Goal: Transaction & Acquisition: Purchase product/service

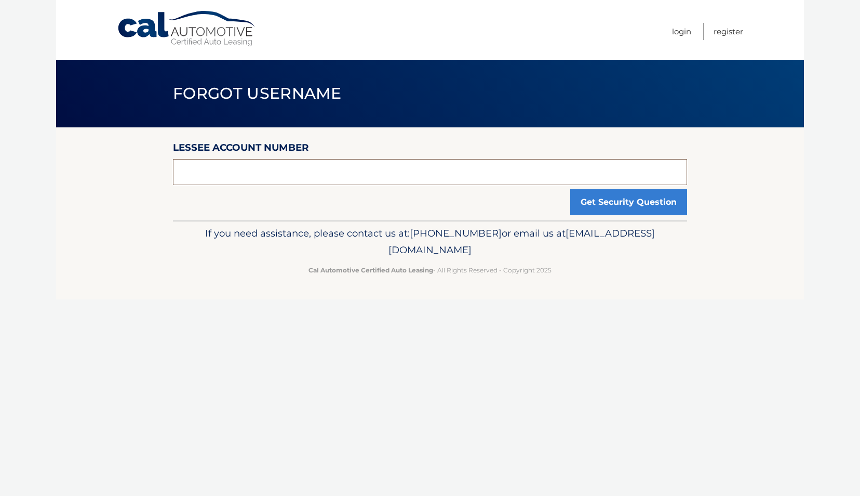
click at [390, 174] on input "text" at bounding box center [430, 172] width 514 height 26
type input "9548166369"
click at [594, 206] on button "Get Security Question" at bounding box center [628, 202] width 117 height 26
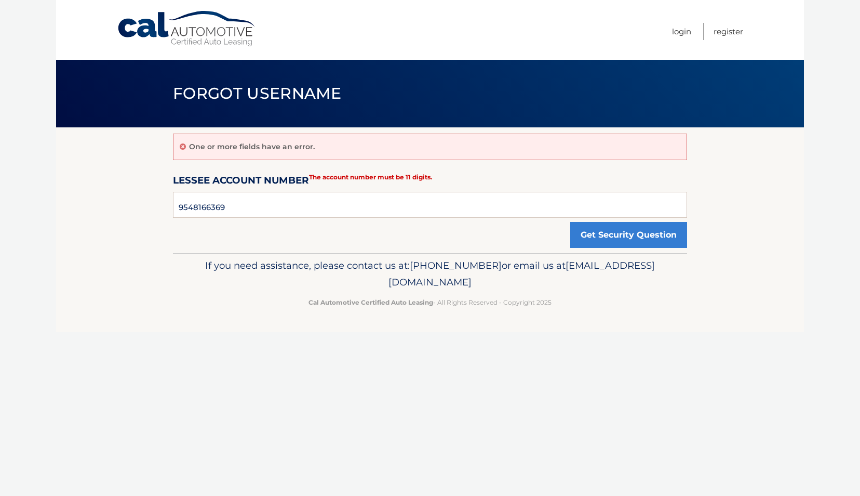
click at [292, 99] on span "Forgot Username" at bounding box center [257, 93] width 169 height 19
click at [227, 30] on link "Cal Automotive" at bounding box center [187, 28] width 140 height 37
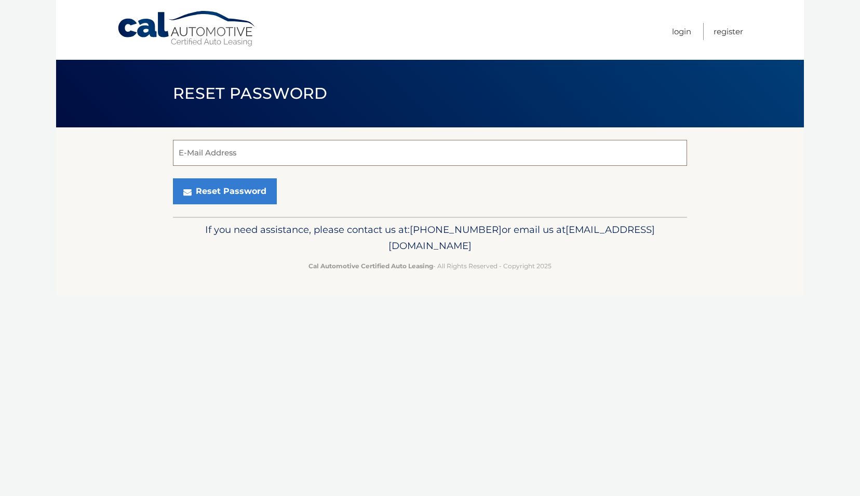
click at [449, 151] on input "E-Mail Address" at bounding box center [430, 153] width 514 height 26
type input "gregd@dbs-lifemark.com"
click at [220, 191] on button "Reset Password" at bounding box center [225, 191] width 104 height 26
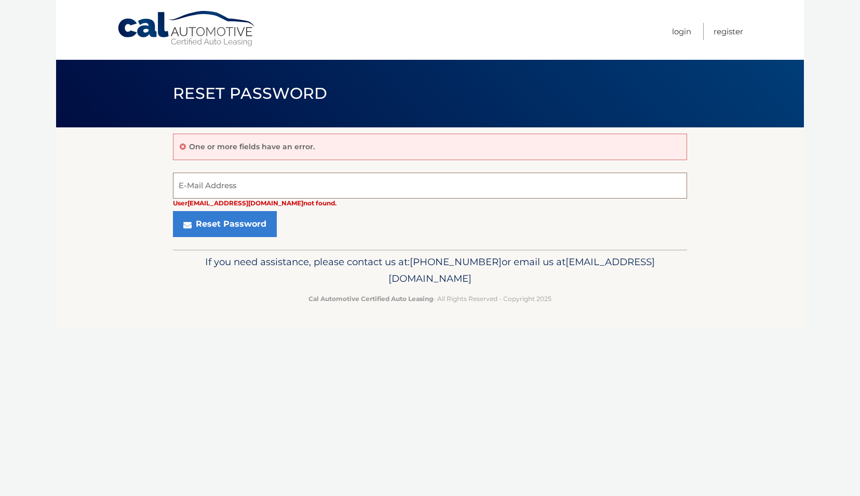
click at [290, 190] on input "E-Mail Address" at bounding box center [430, 185] width 514 height 26
drag, startPoint x: 307, startPoint y: 178, endPoint x: 140, endPoint y: 169, distance: 166.5
click at [140, 169] on section "One or more fields have an error. greg.dombrosky@nfp.com User gregd@dbs-lifemar…" at bounding box center [430, 188] width 748 height 122
type input "[EMAIL_ADDRESS][DOMAIN_NAME]"
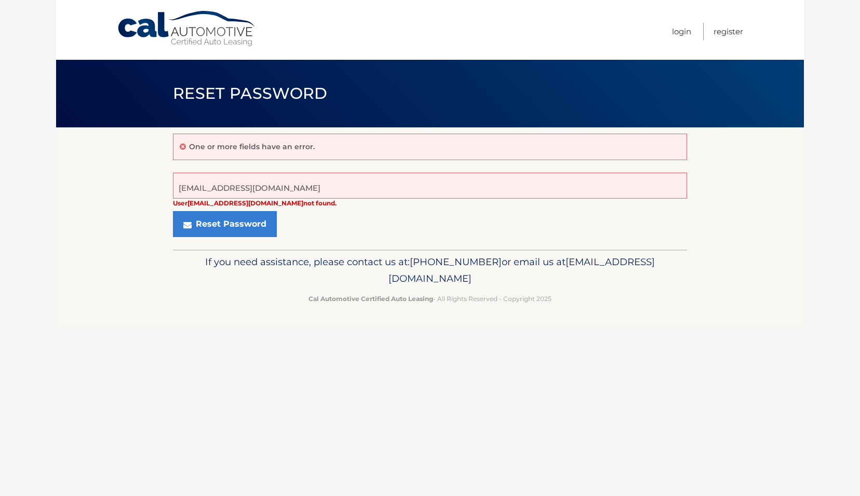
click at [122, 197] on section "One or more fields have an error. gdombrosky@gmail.com User gregd@dbs-lifemark.…" at bounding box center [430, 188] width 748 height 122
click at [197, 214] on button "Reset Password" at bounding box center [225, 224] width 104 height 26
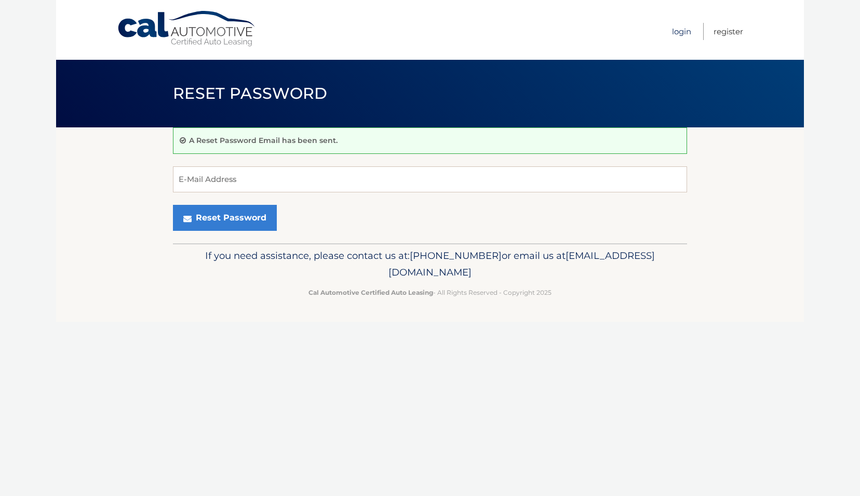
click at [680, 31] on link "Login" at bounding box center [681, 31] width 19 height 17
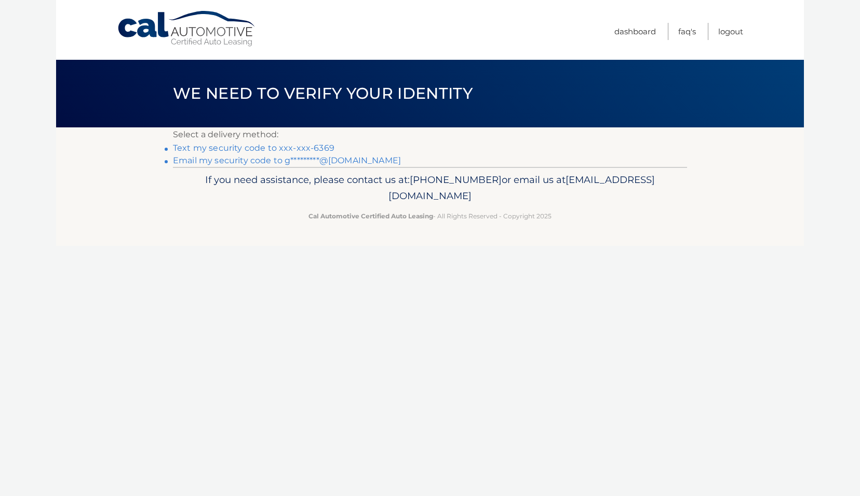
click at [327, 147] on link "Text my security code to xxx-xxx-6369" at bounding box center [254, 148] width 162 height 10
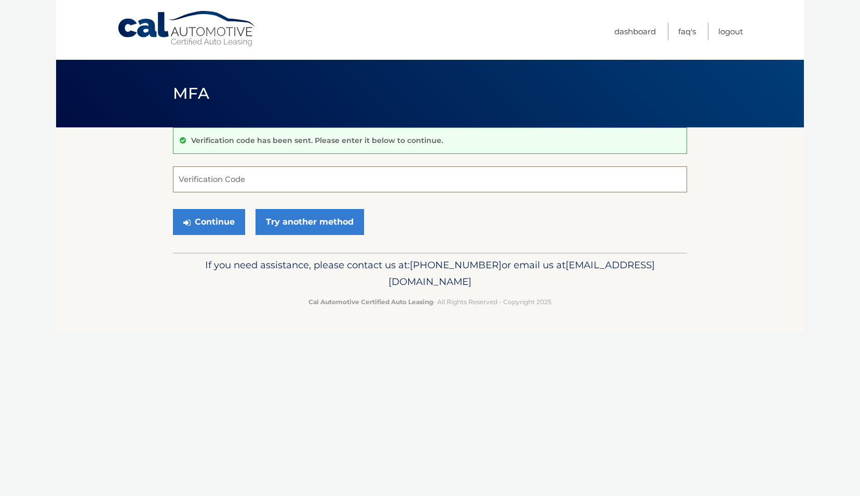
click at [311, 183] on input "Verification Code" at bounding box center [430, 179] width 514 height 26
type input "160205"
click at [231, 228] on button "Continue" at bounding box center [209, 222] width 72 height 26
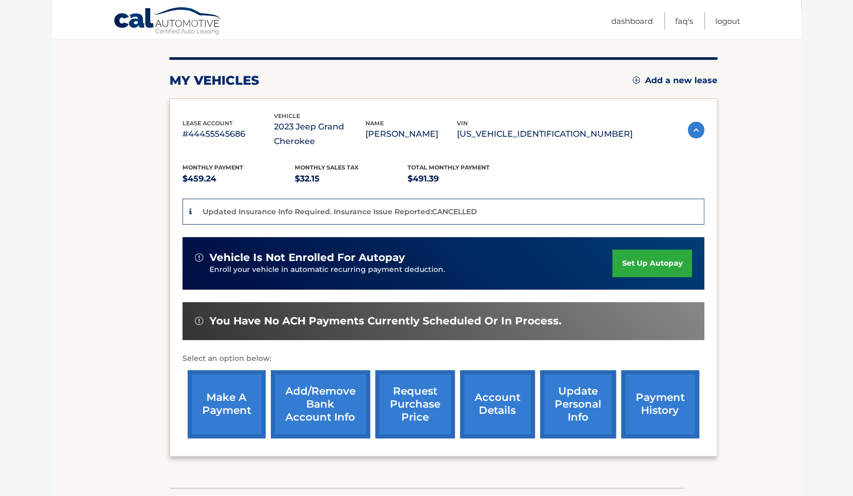
scroll to position [116, 0]
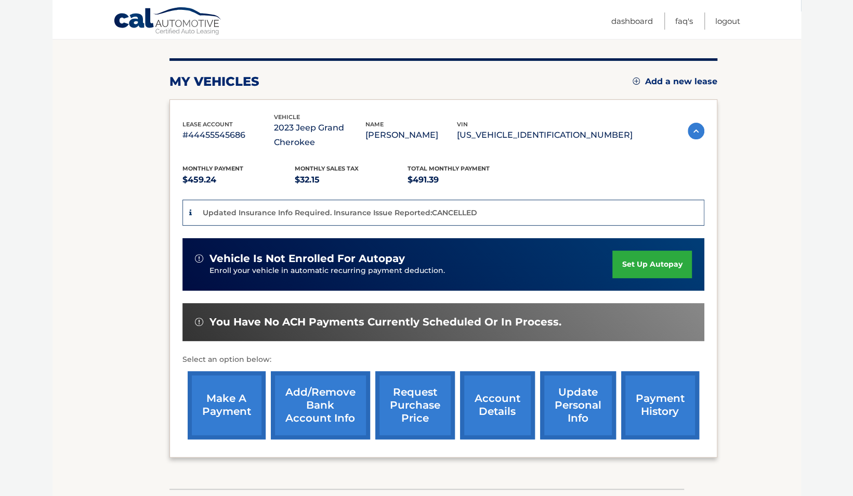
click at [216, 405] on link "make a payment" at bounding box center [227, 405] width 78 height 68
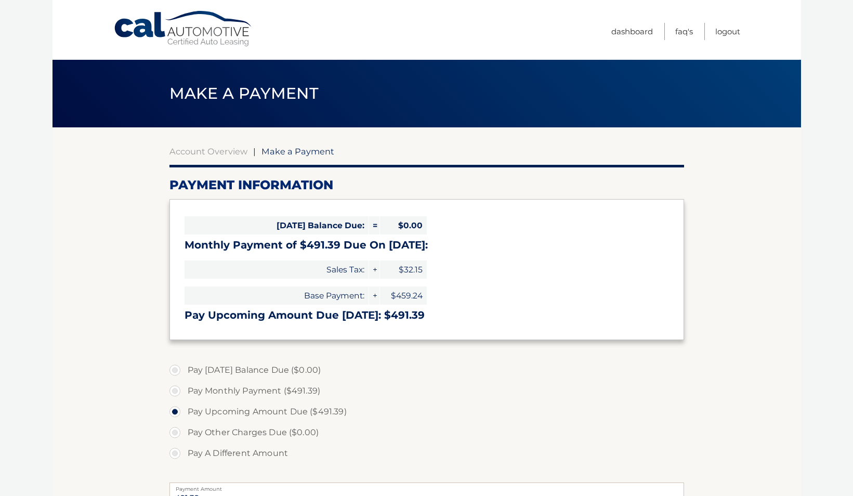
select select "ODI2MzdhMzMtMzMwZi00MDk0LTk4ZDQtOWViNmI1NGI1NTBh"
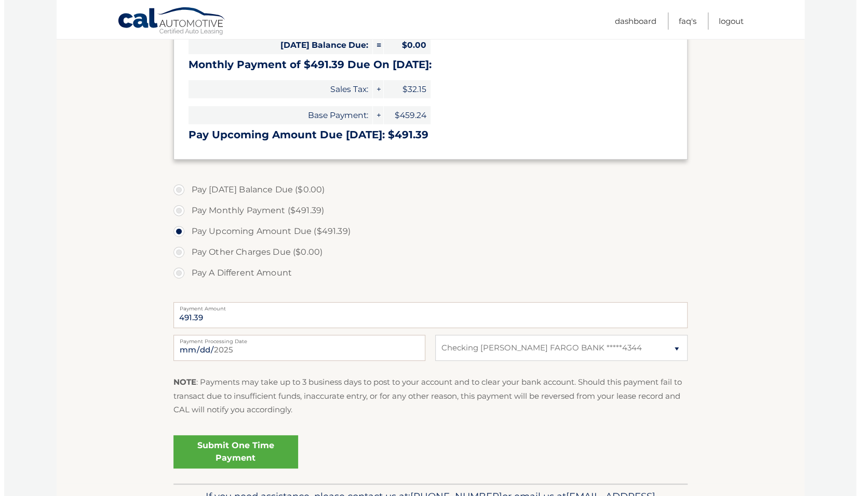
scroll to position [193, 0]
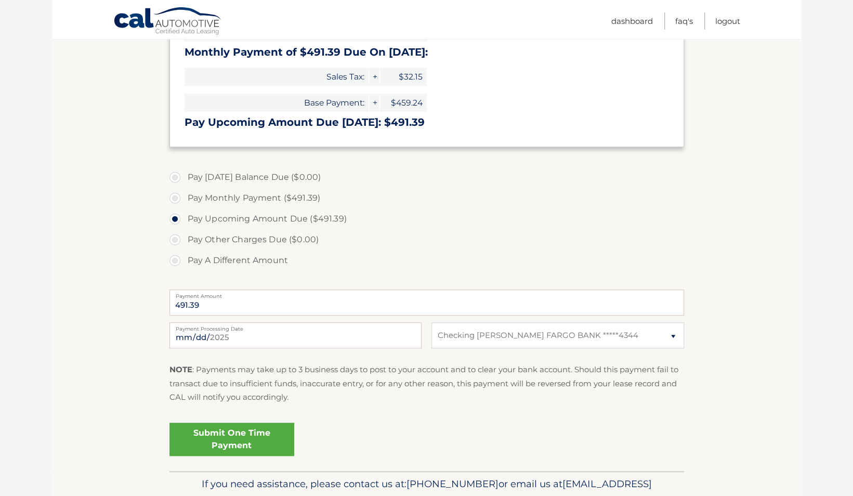
click at [228, 447] on link "Submit One Time Payment" at bounding box center [231, 438] width 125 height 33
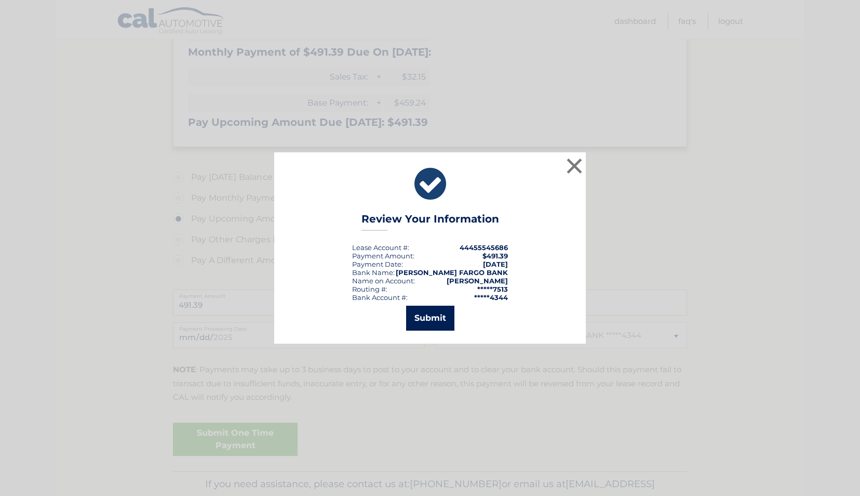
click at [413, 312] on button "Submit" at bounding box center [430, 318] width 48 height 25
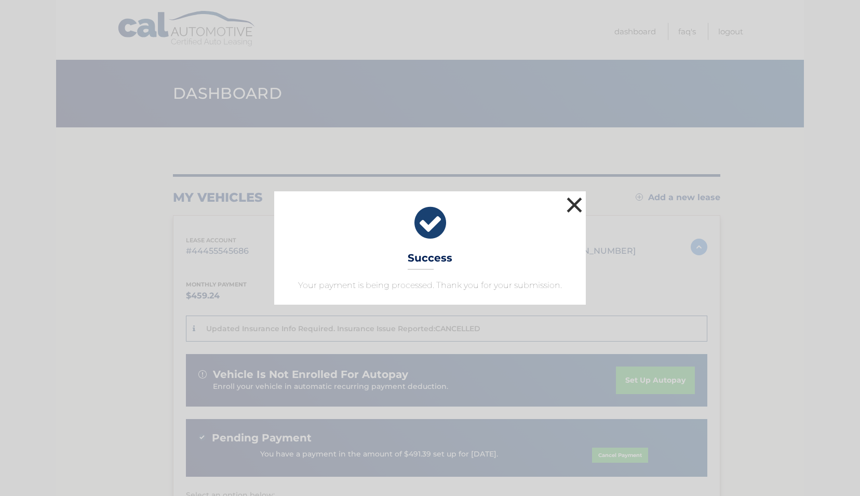
click at [578, 202] on button "×" at bounding box center [574, 204] width 21 height 21
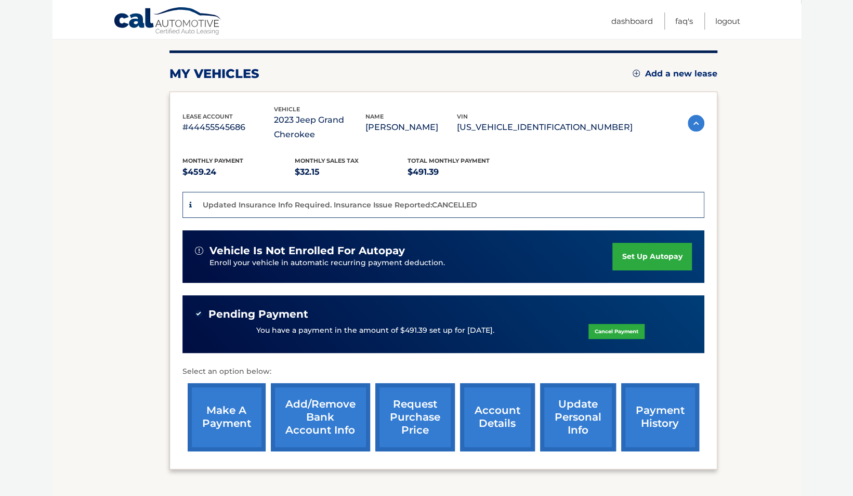
scroll to position [206, 0]
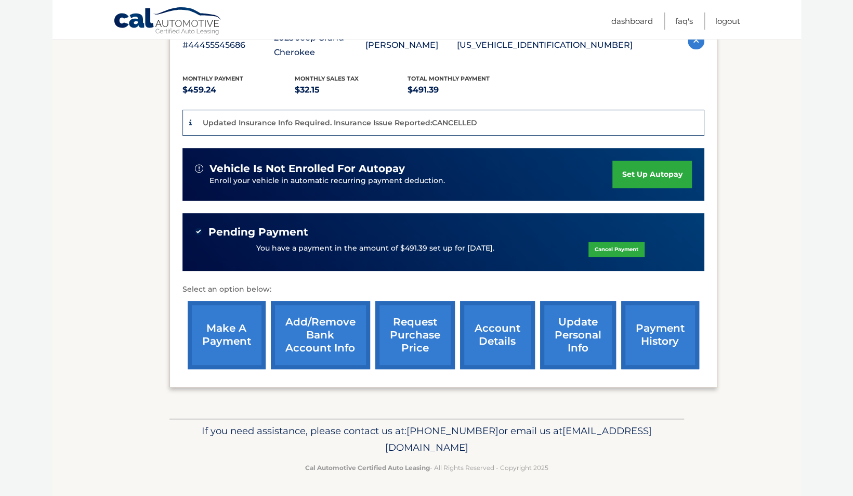
click at [485, 324] on link "account details" at bounding box center [497, 335] width 75 height 68
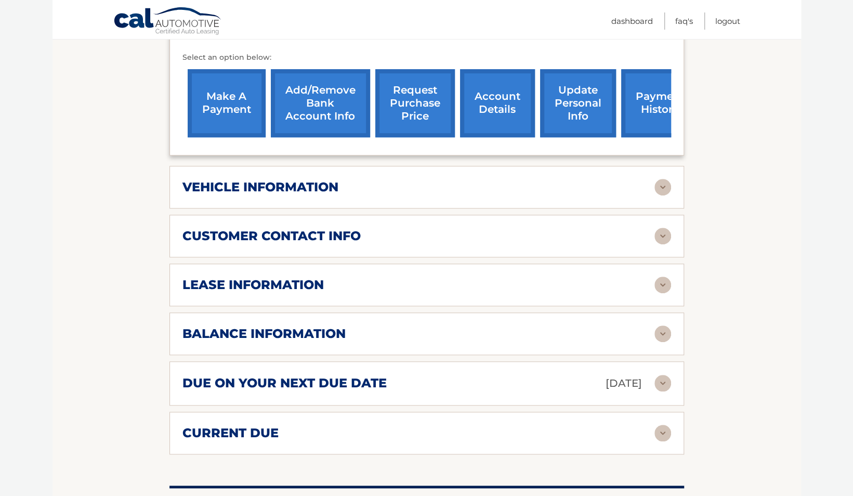
scroll to position [417, 0]
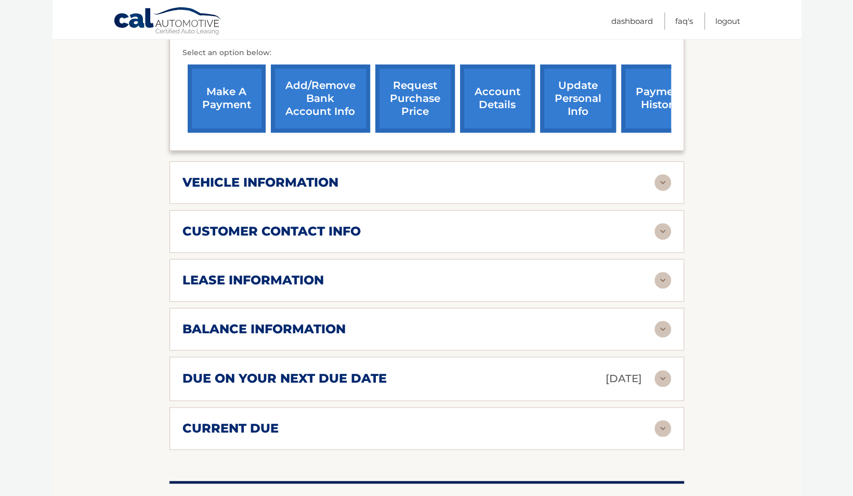
click at [496, 269] on div "lease information Contract Start Date [DATE] Term 39 Maturity Date [DATE] Start…" at bounding box center [426, 280] width 514 height 43
click at [654, 278] on img at bounding box center [662, 280] width 17 height 17
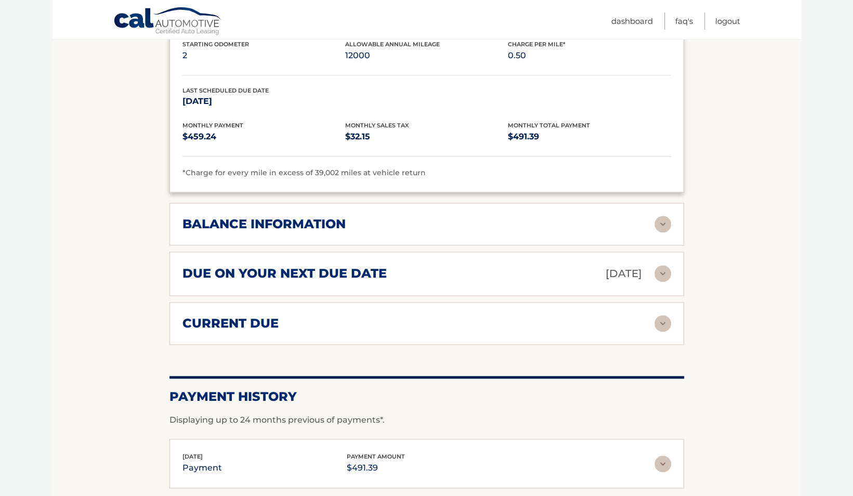
scroll to position [700, 0]
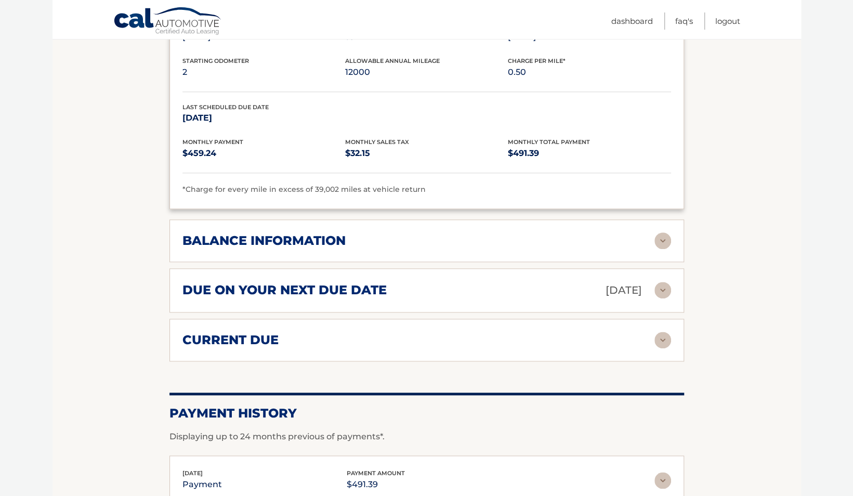
click at [174, 20] on link "Cal Automotive" at bounding box center [167, 22] width 109 height 30
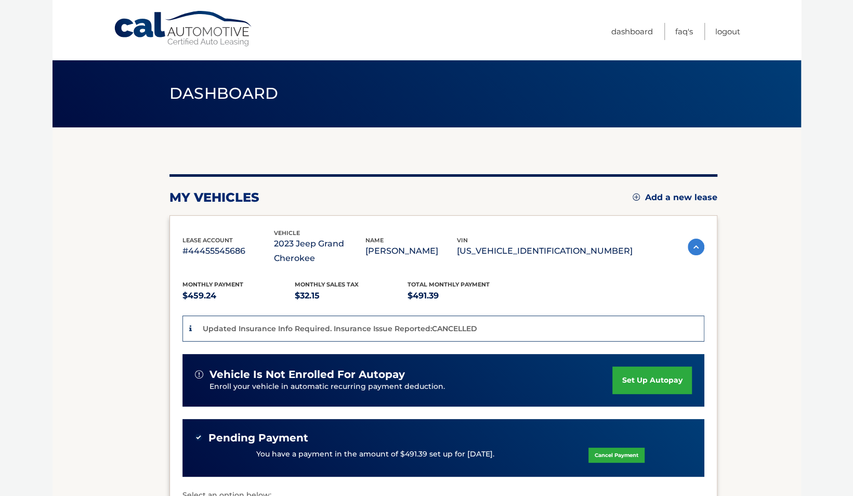
drag, startPoint x: 825, startPoint y: 0, endPoint x: 788, endPoint y: 207, distance: 210.0
click at [788, 207] on section "my vehicles Add a new lease lease account #44455545686 vehicle 2023 Jeep Grand …" at bounding box center [426, 375] width 748 height 497
